Goal: Task Accomplishment & Management: Use online tool/utility

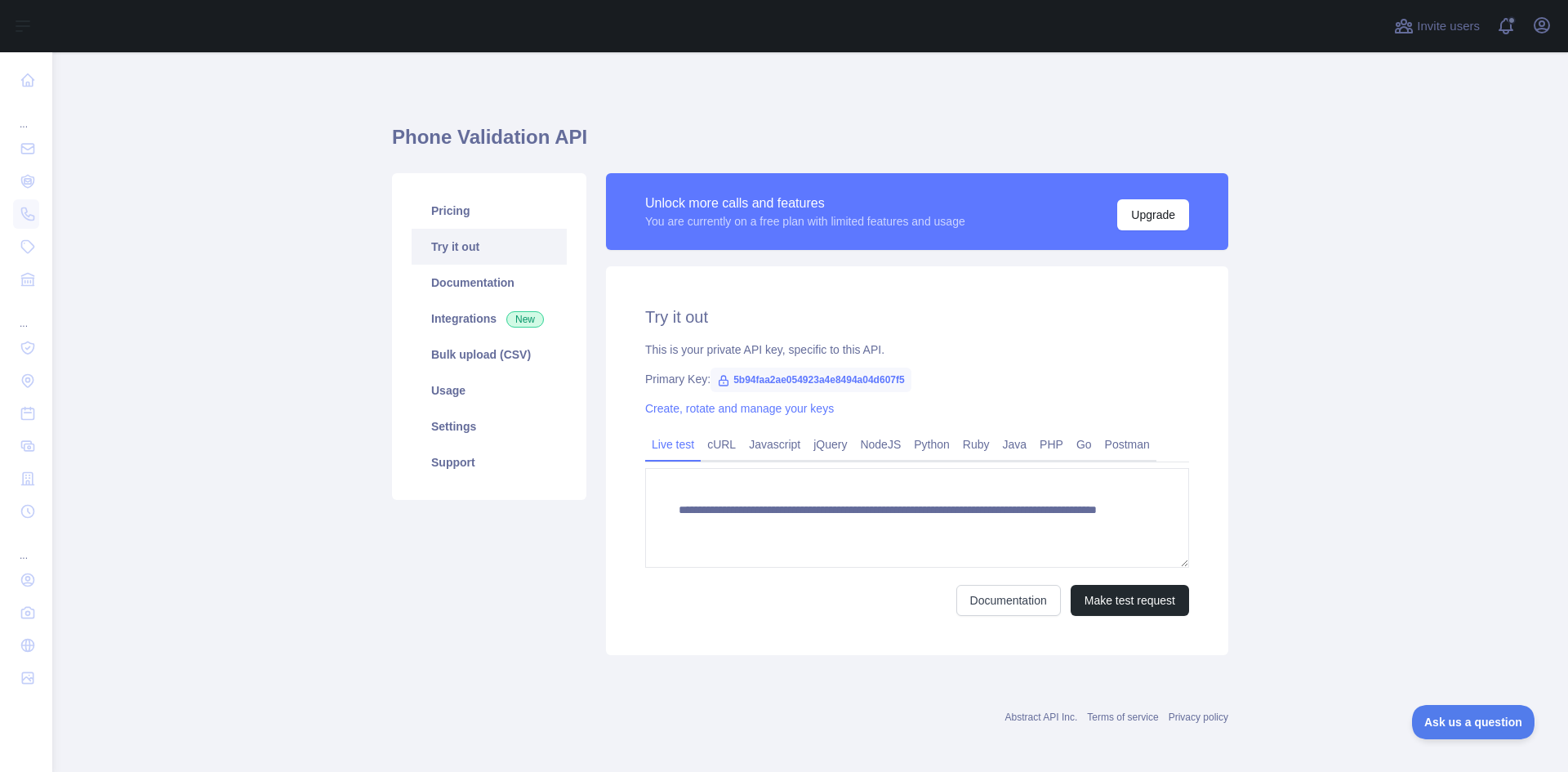
click at [373, 26] on div at bounding box center [718, 26] width 1306 height 53
drag, startPoint x: 638, startPoint y: 204, endPoint x: 1007, endPoint y: 214, distance: 369.1
click at [1007, 214] on div "Unlock more calls and features You are currently on a free plan with limited fe…" at bounding box center [917, 211] width 622 height 77
click at [991, 225] on div "Unlock more calls and features You are currently on a free plan with limited fe…" at bounding box center [917, 210] width 543 height 37
click at [976, 221] on div "Unlock more calls and features You are currently on a free plan with limited fe…" at bounding box center [917, 210] width 543 height 37
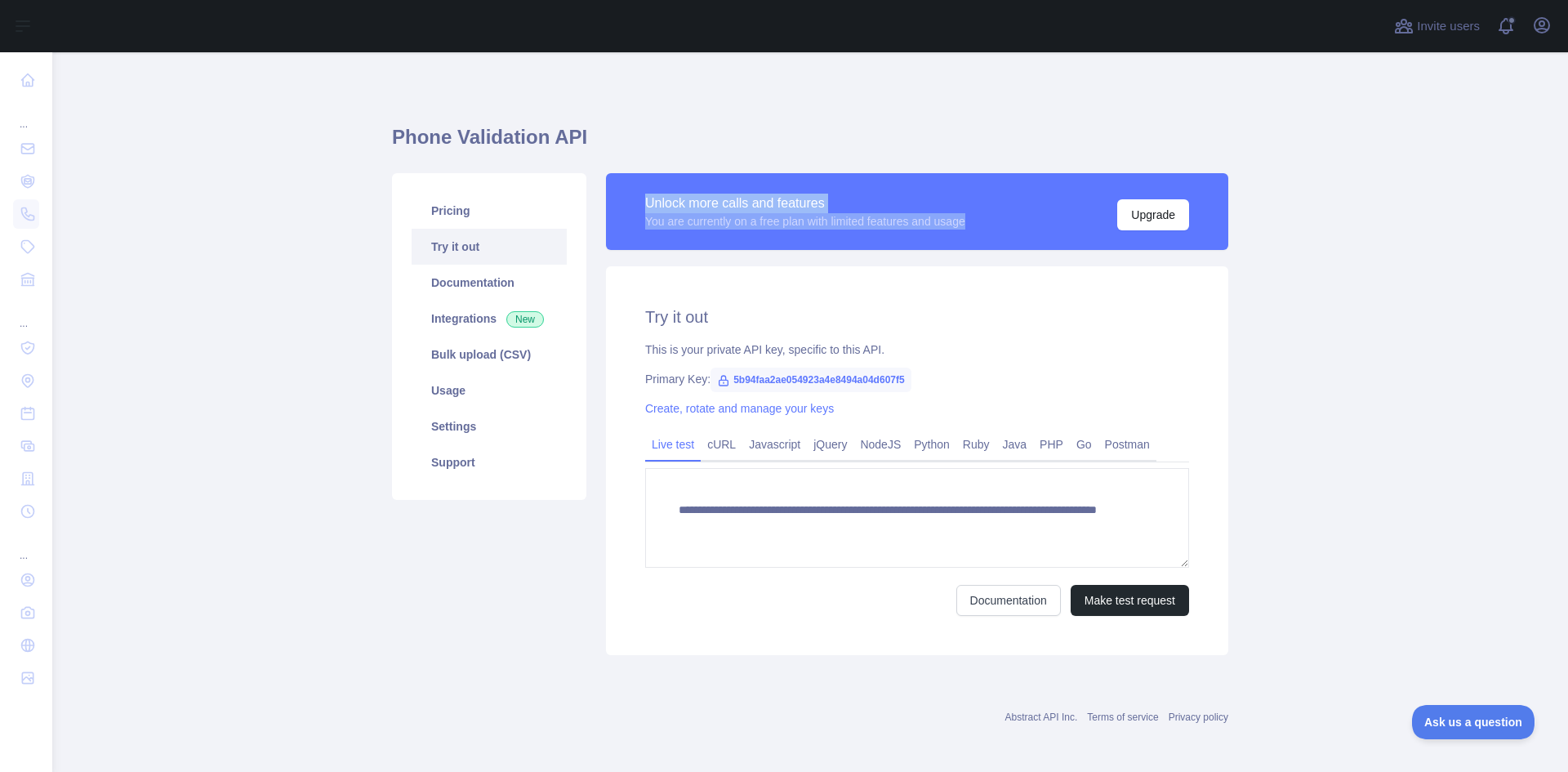
click at [965, 223] on div "You are currently on a free plan with limited features and usage" at bounding box center [805, 221] width 320 height 16
drag, startPoint x: 967, startPoint y: 226, endPoint x: 628, endPoint y: 206, distance: 339.6
click at [628, 206] on div "Unlock more calls and features You are currently on a free plan with limited fe…" at bounding box center [917, 211] width 622 height 77
drag, startPoint x: 970, startPoint y: 227, endPoint x: 631, endPoint y: 209, distance: 339.5
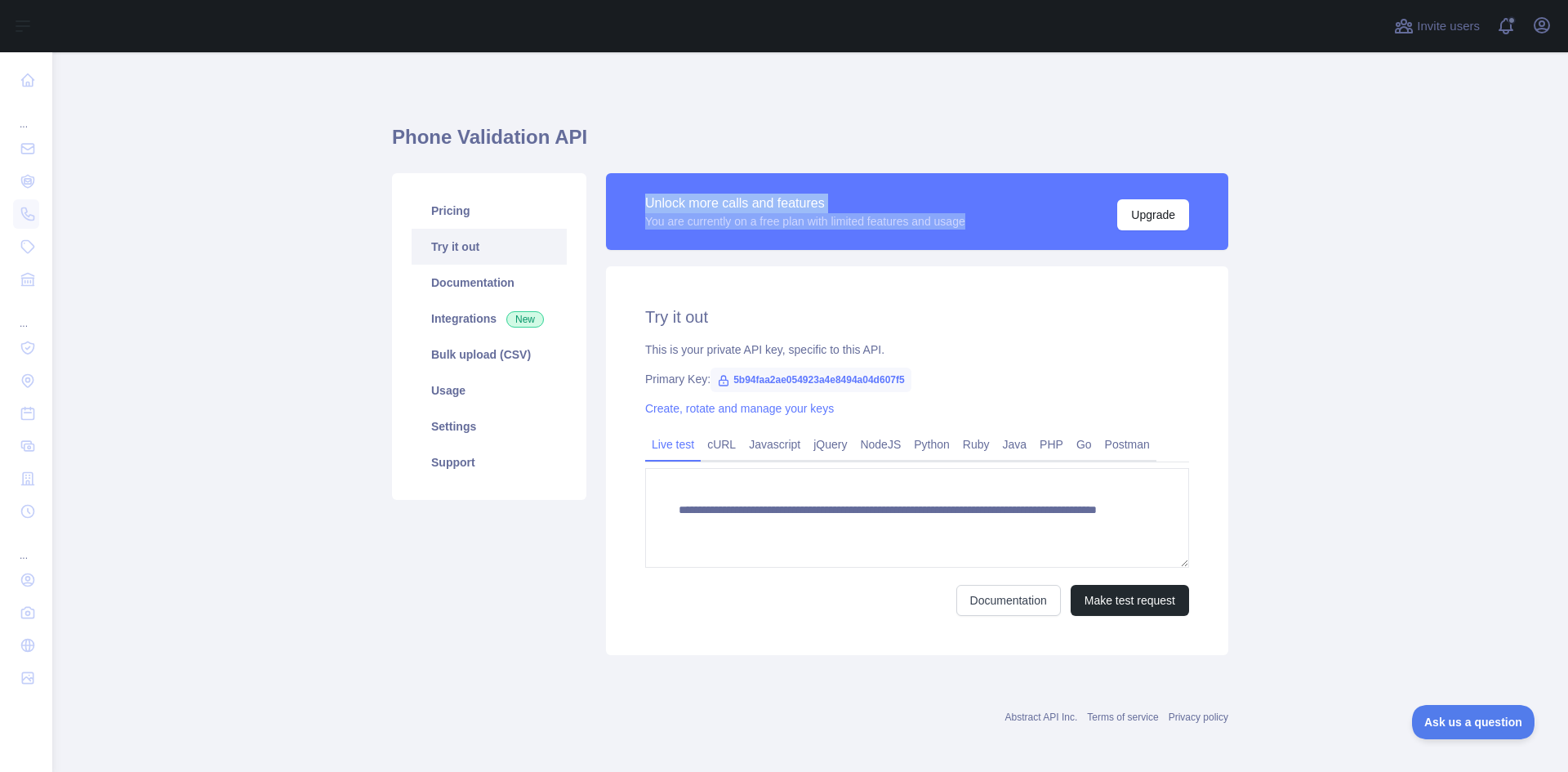
click at [631, 209] on div "Unlock more calls and features You are currently on a free plan with limited fe…" at bounding box center [917, 211] width 622 height 77
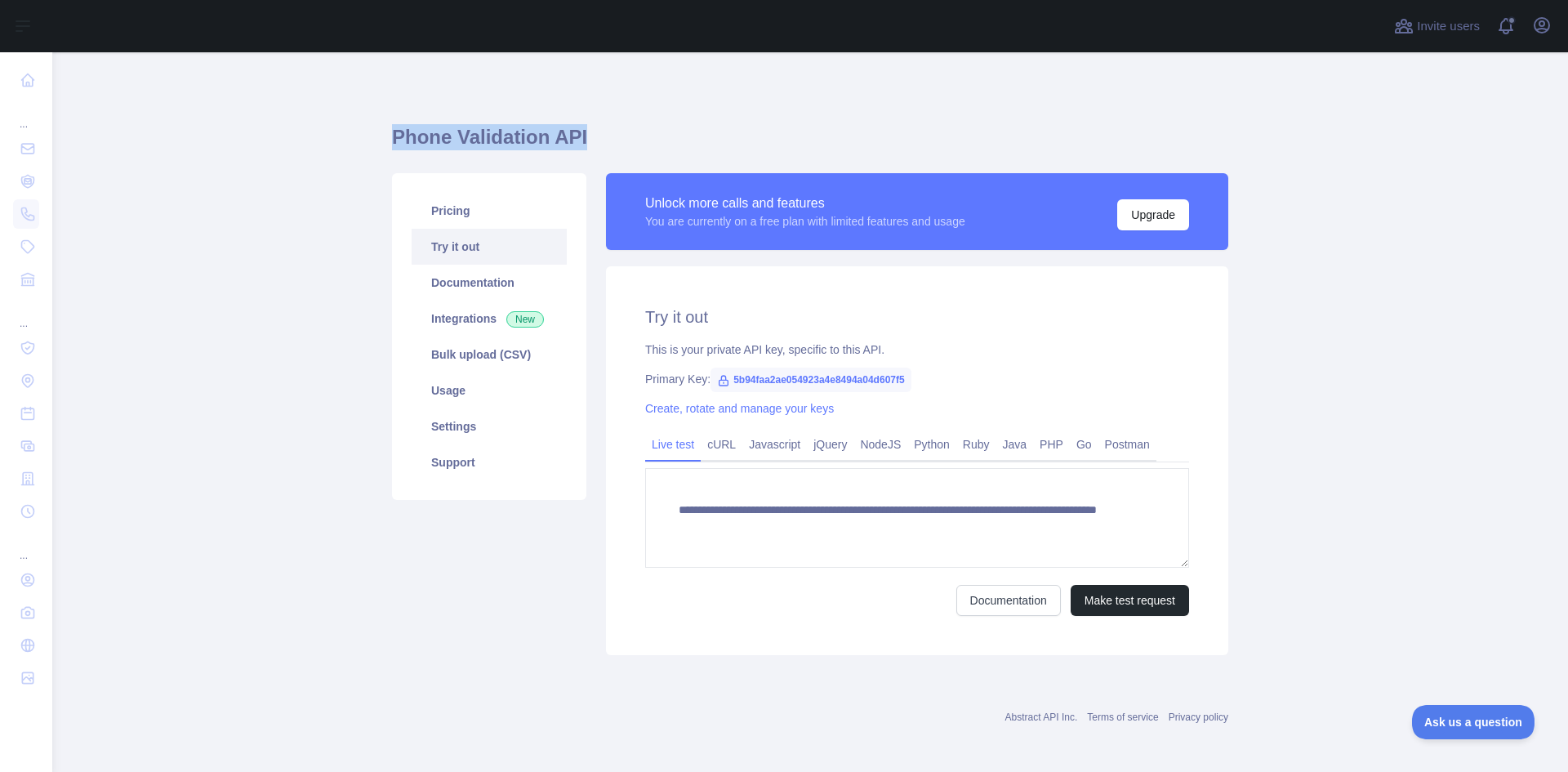
drag, startPoint x: 571, startPoint y: 139, endPoint x: 355, endPoint y: 142, distance: 216.0
click at [355, 142] on main "**********" at bounding box center [810, 412] width 1515 height 719
click at [385, 147] on main "**********" at bounding box center [810, 412] width 1515 height 719
drag, startPoint x: 385, startPoint y: 143, endPoint x: 571, endPoint y: 143, distance: 186.0
click at [571, 143] on main "**********" at bounding box center [810, 412] width 1515 height 719
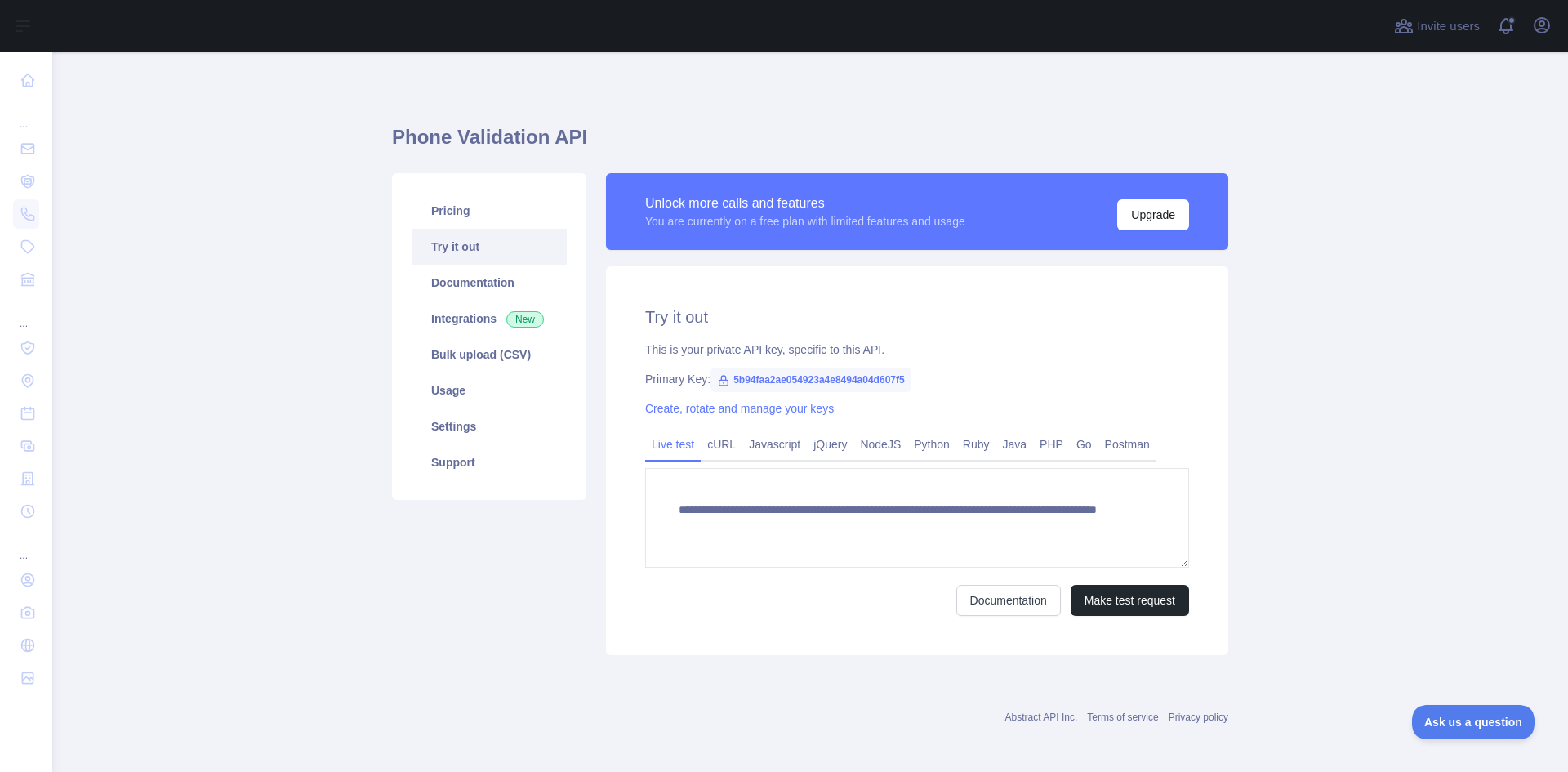
click at [678, 176] on div "Unlock more calls and features You are currently on a free plan with limited fe…" at bounding box center [917, 211] width 622 height 77
